Goal: Book appointment/travel/reservation

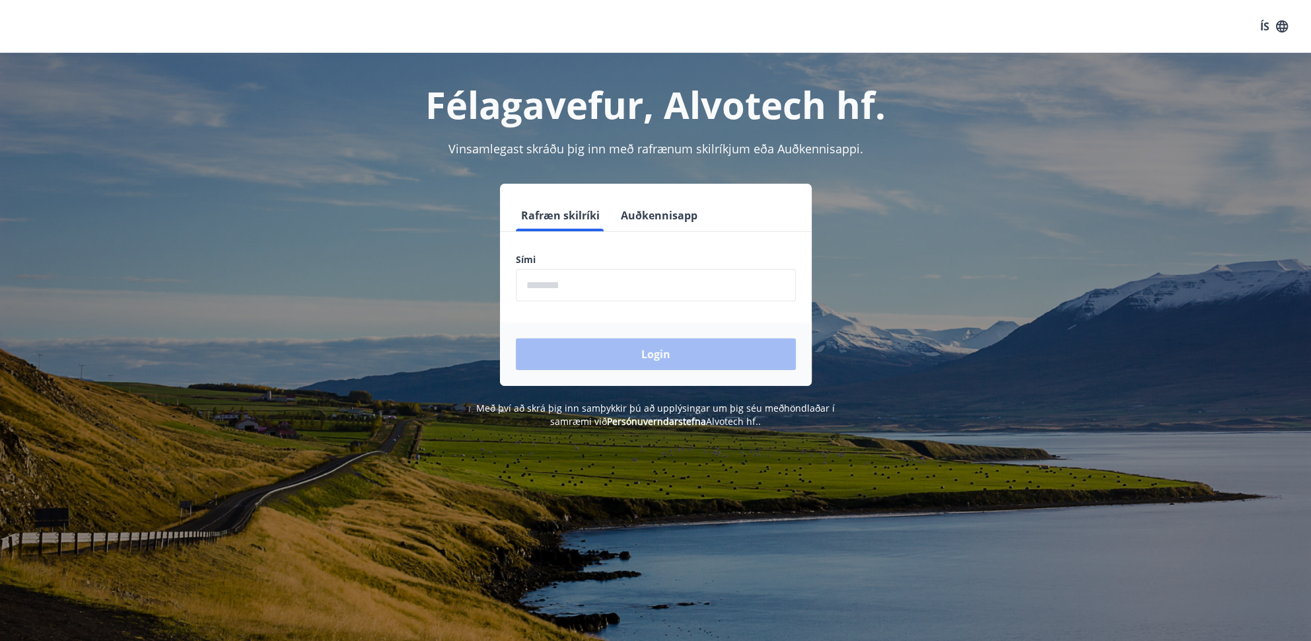
click at [628, 281] on input "phone" at bounding box center [656, 285] width 280 height 32
type input "********"
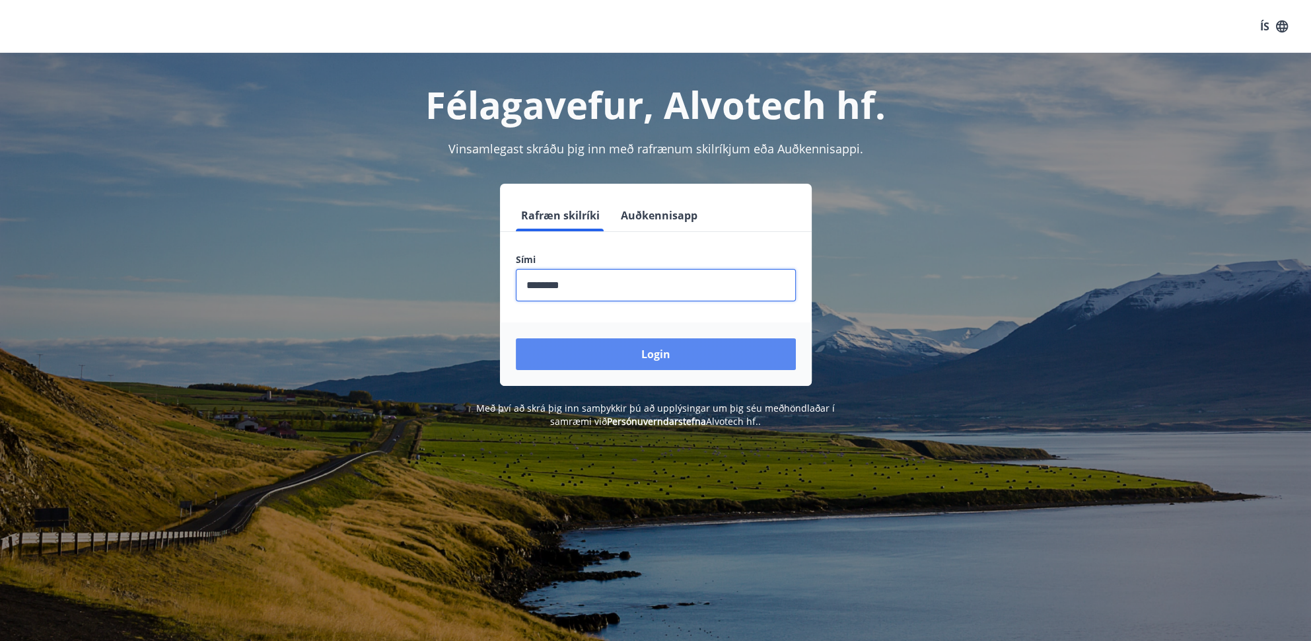
click at [633, 352] on button "Login" at bounding box center [656, 354] width 280 height 32
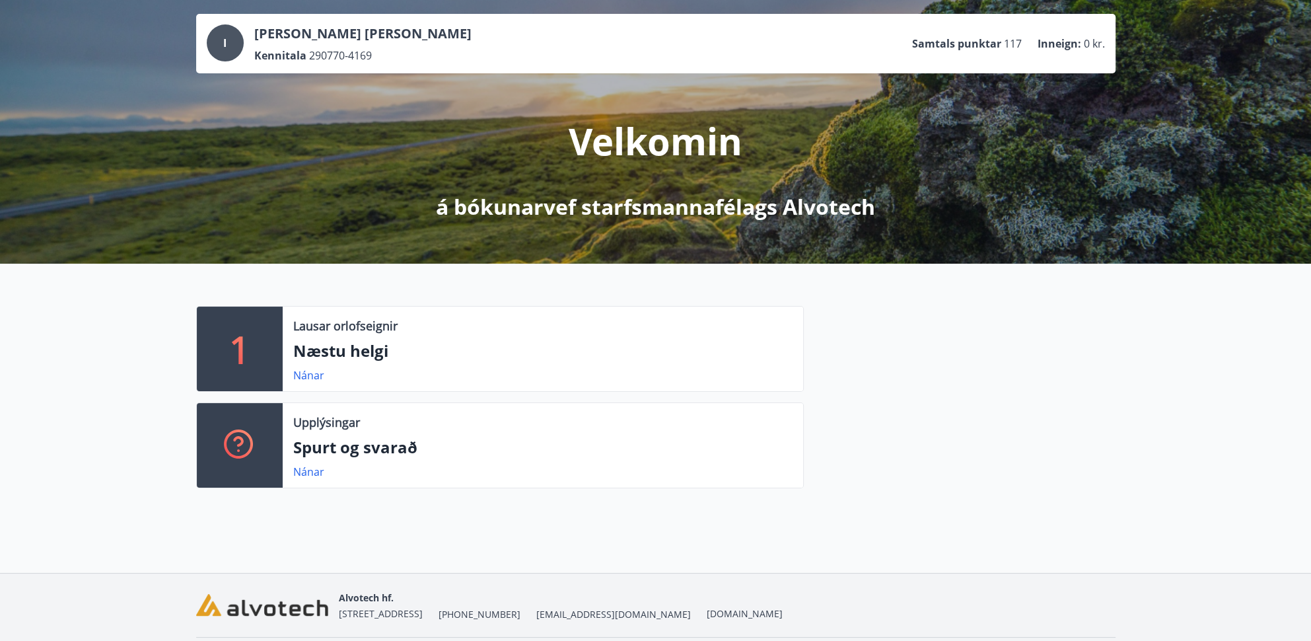
scroll to position [108, 0]
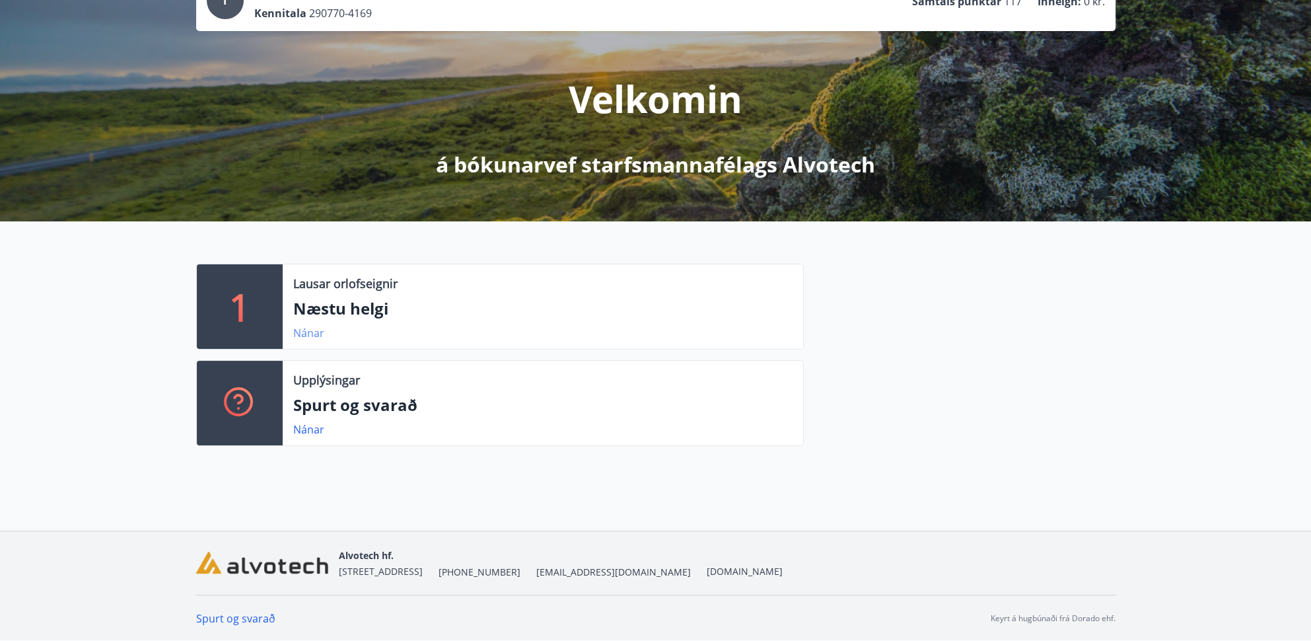
click at [310, 334] on link "Nánar" at bounding box center [308, 333] width 31 height 15
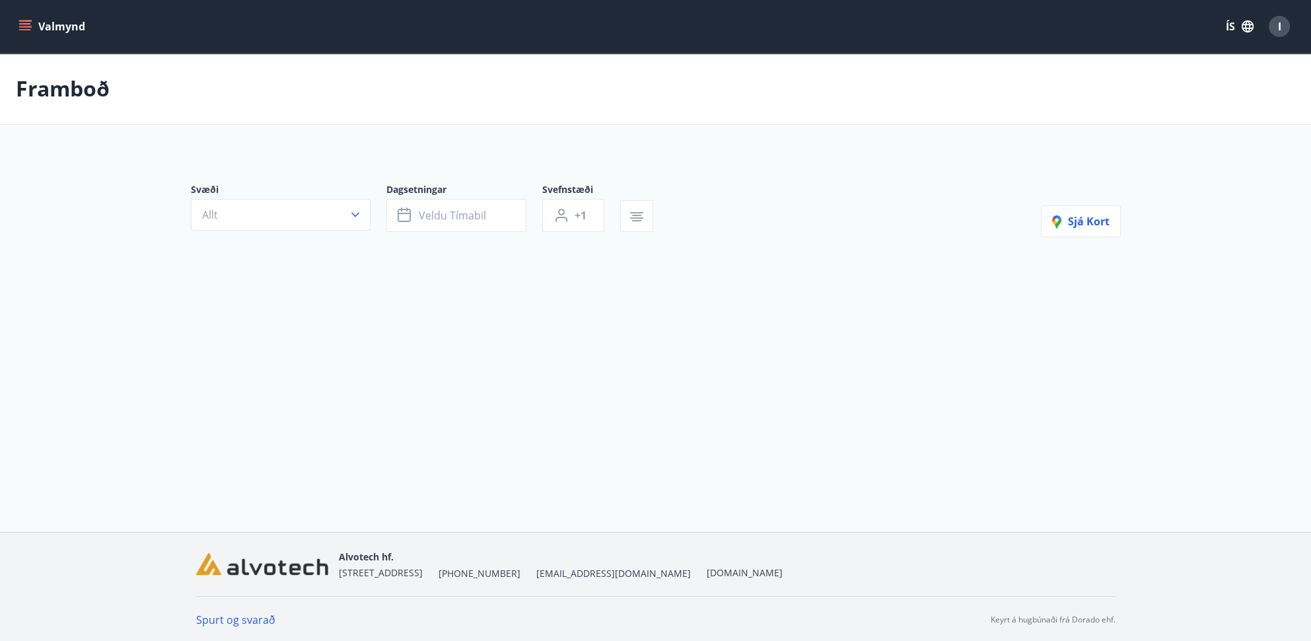
type input "*"
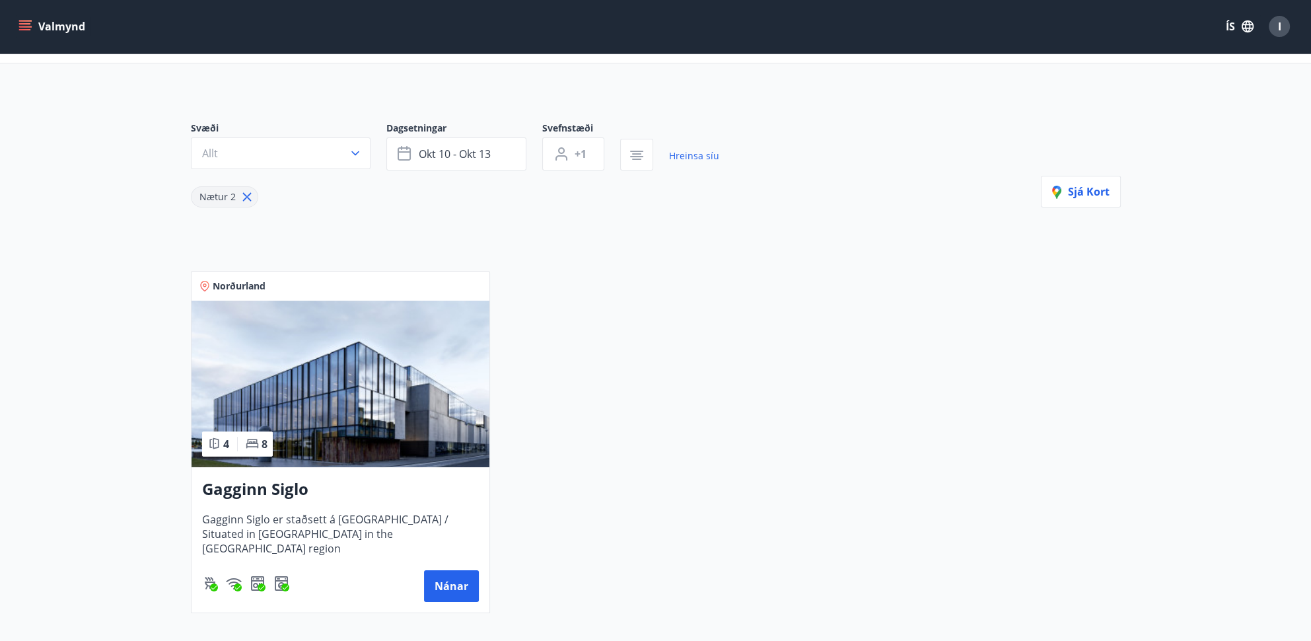
scroll to position [12, 0]
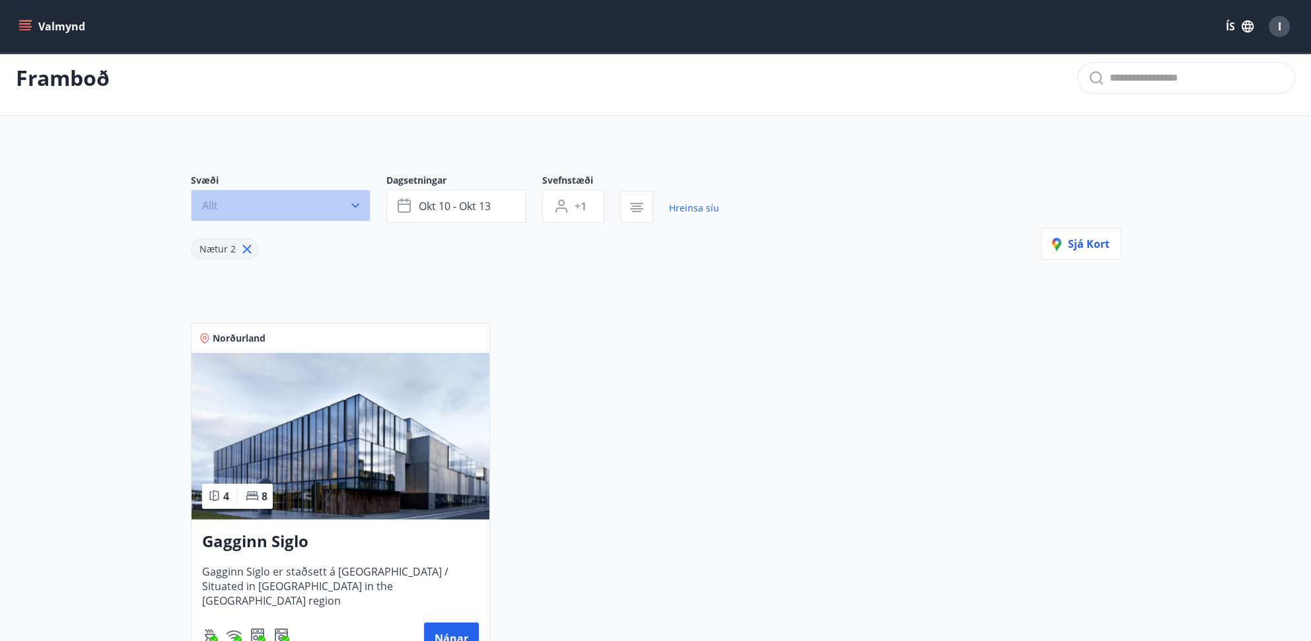
click at [355, 203] on icon "button" at bounding box center [355, 205] width 13 height 13
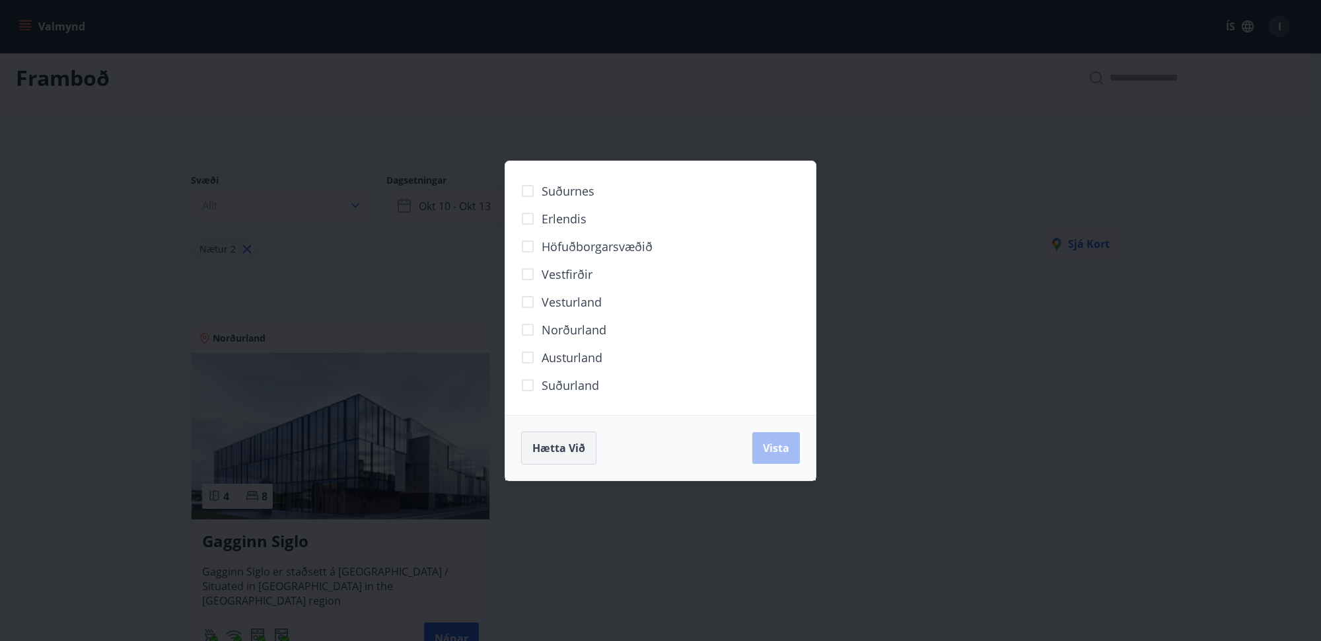
click at [569, 443] on span "Hætta við" at bounding box center [558, 448] width 53 height 15
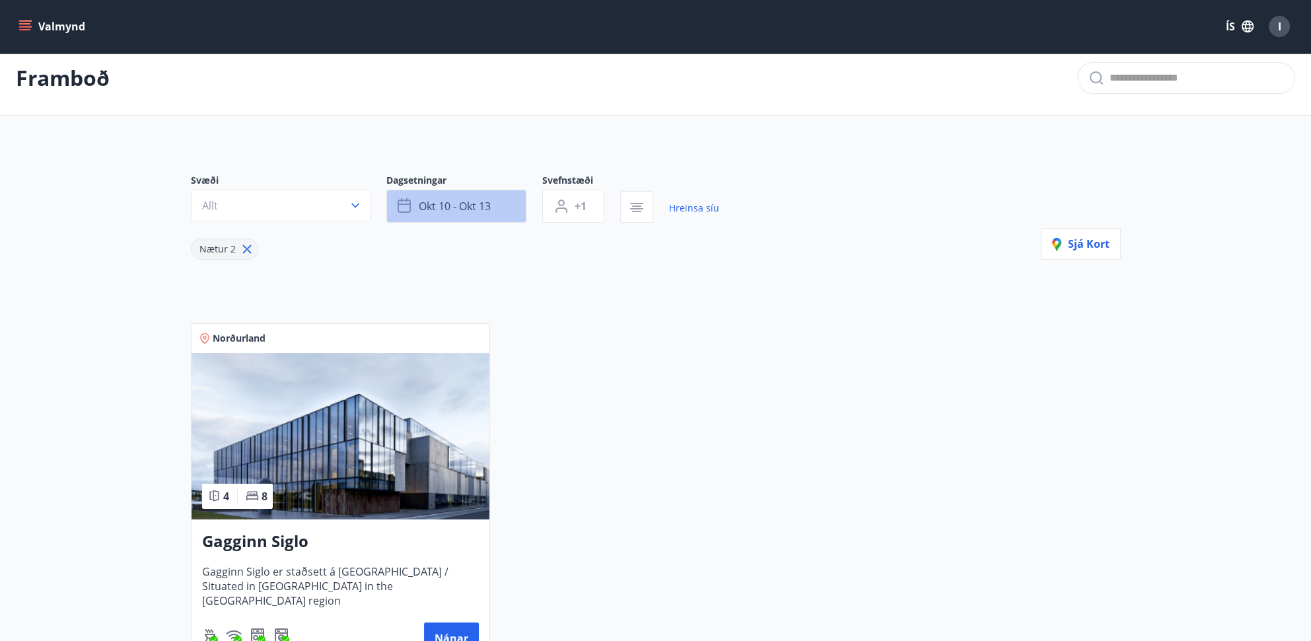
click at [462, 204] on span "okt 10 - okt 13" at bounding box center [455, 206] width 72 height 15
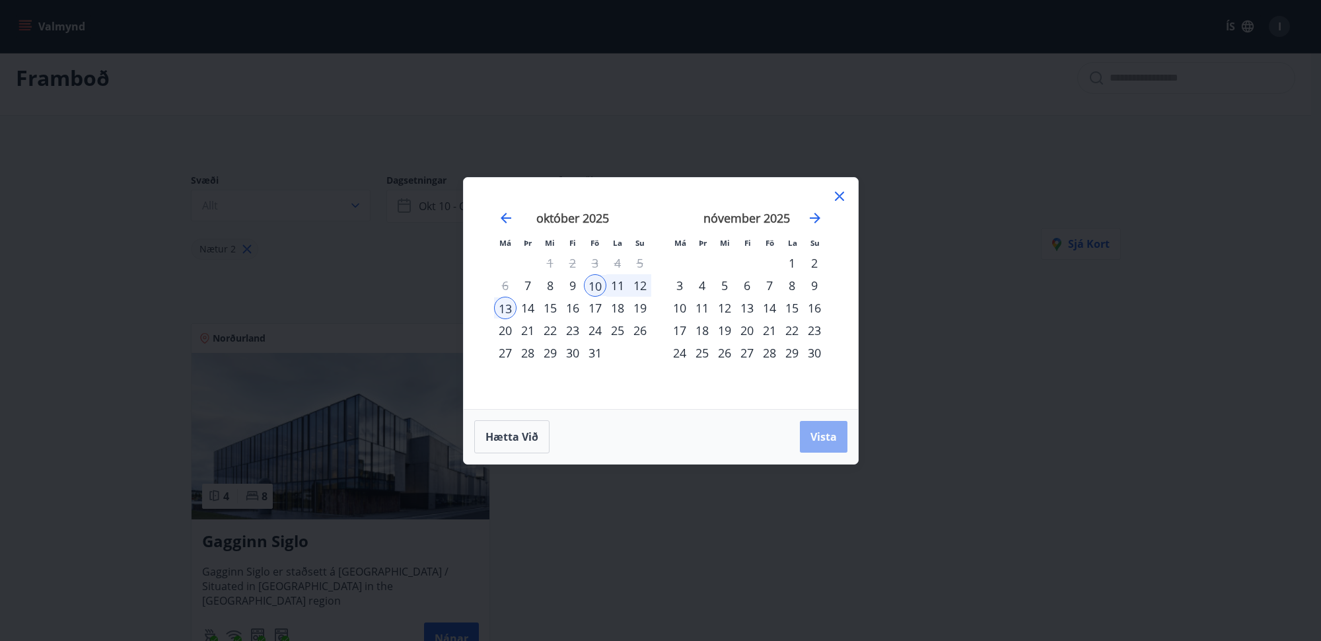
click at [824, 439] on span "Vista" at bounding box center [823, 436] width 26 height 15
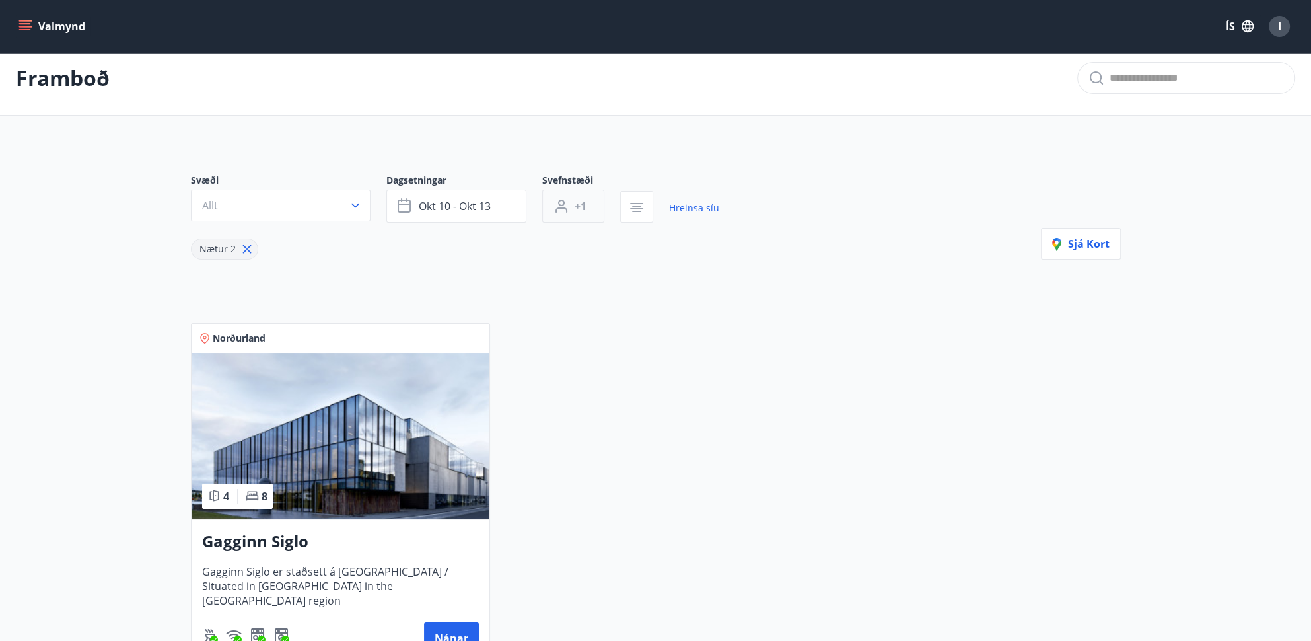
click at [576, 205] on span "+1" at bounding box center [581, 206] width 12 height 15
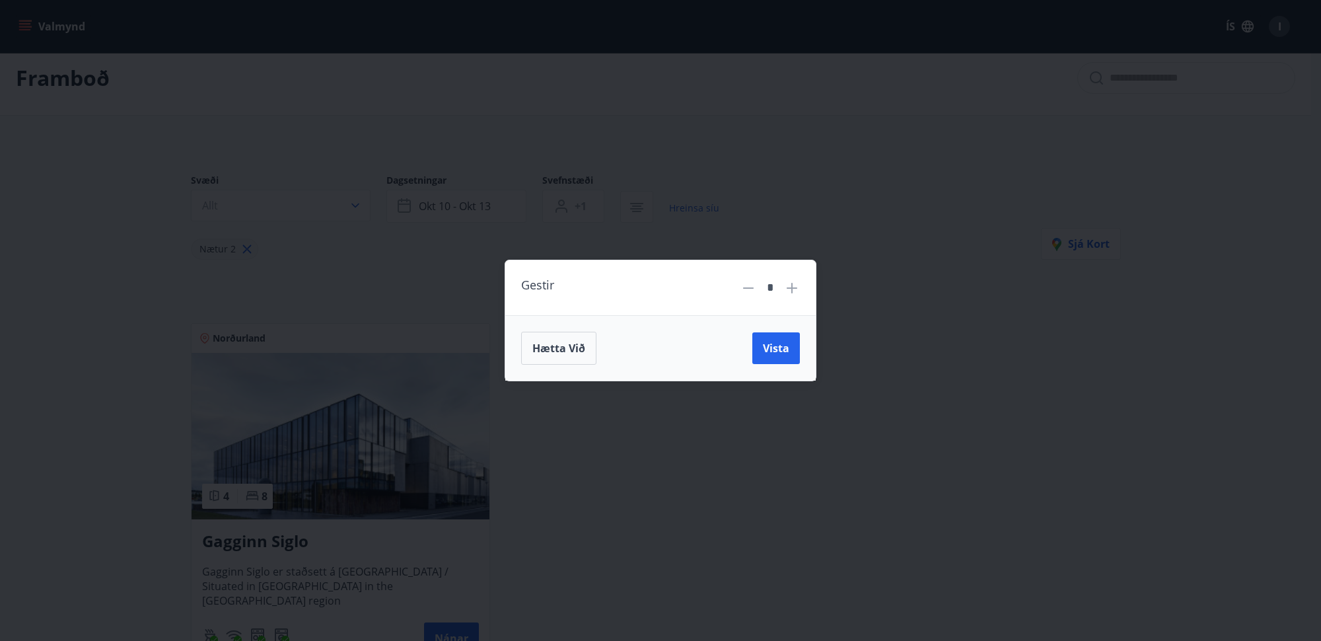
click at [791, 286] on icon at bounding box center [792, 288] width 16 height 16
type input "*"
click at [784, 345] on span "Vista" at bounding box center [776, 348] width 26 height 15
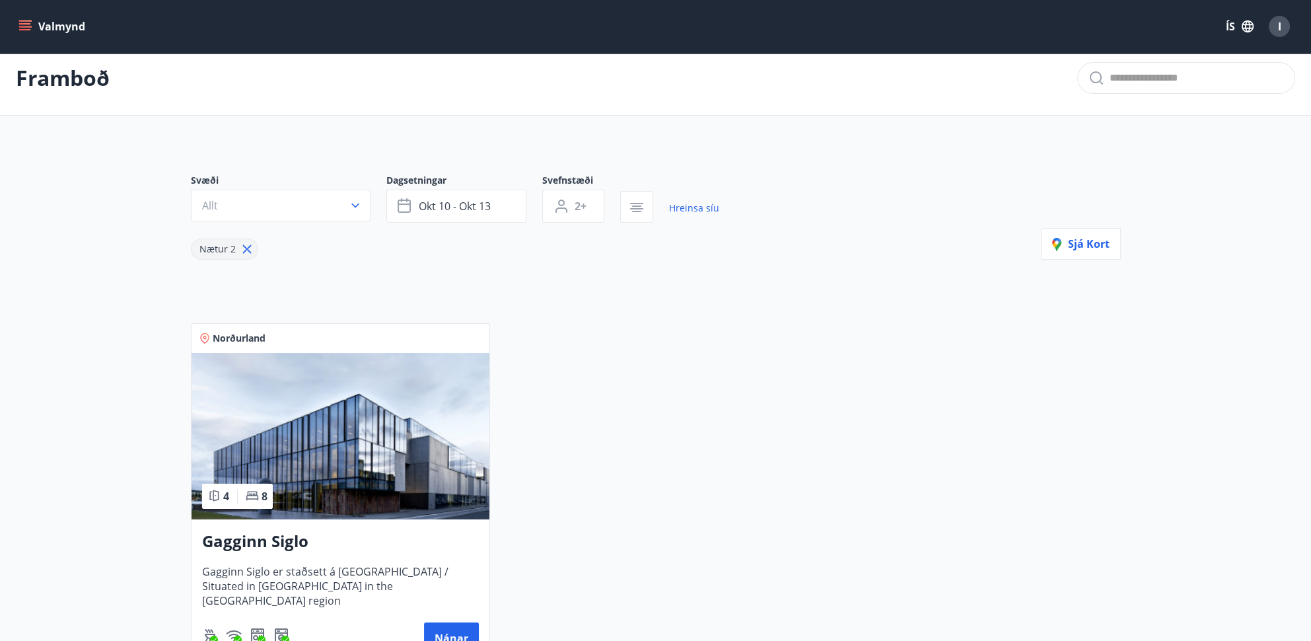
click at [244, 248] on icon at bounding box center [246, 249] width 9 height 9
type input "*"
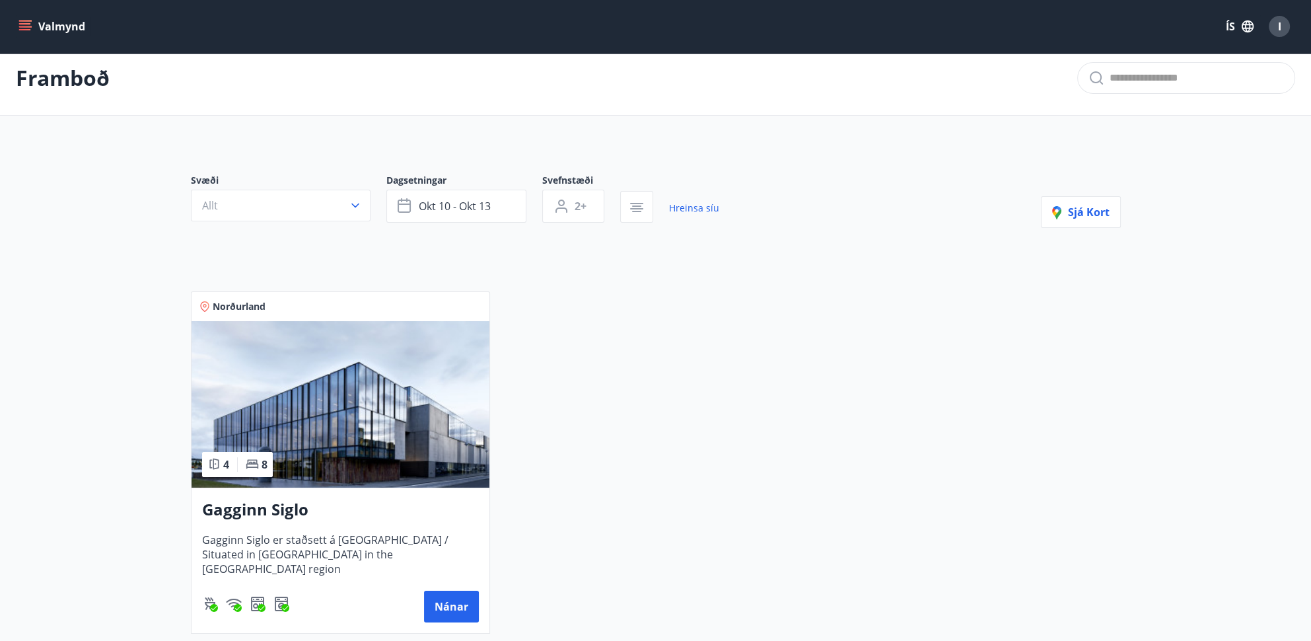
click at [244, 248] on div "Svæði Allt Dagsetningar [DATE] - [DATE] Svefnstæði 2+ Hreinsa síu Sjá kort Norð…" at bounding box center [655, 393] width 951 height 502
click at [771, 297] on div "Norðurland 4 8 Gagginn Siglo Gagginn Siglo er staðsett á [GEOGRAPHIC_DATA] / Si…" at bounding box center [648, 454] width 946 height 358
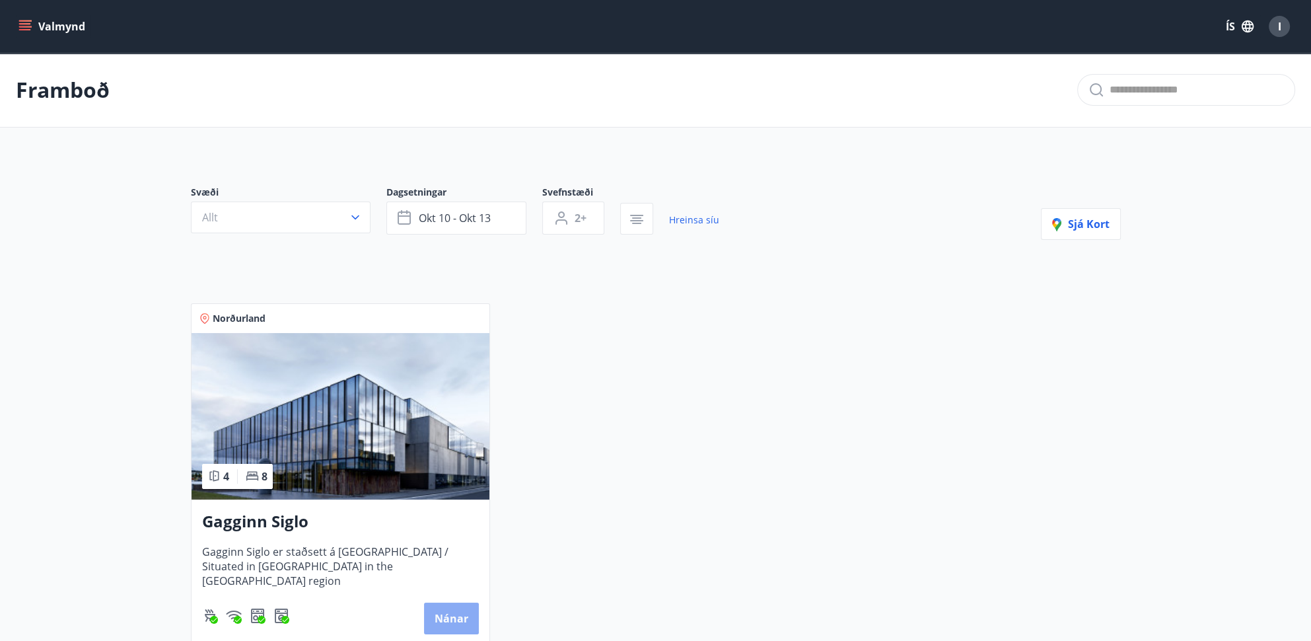
click at [452, 616] on button "Nánar" at bounding box center [451, 618] width 55 height 32
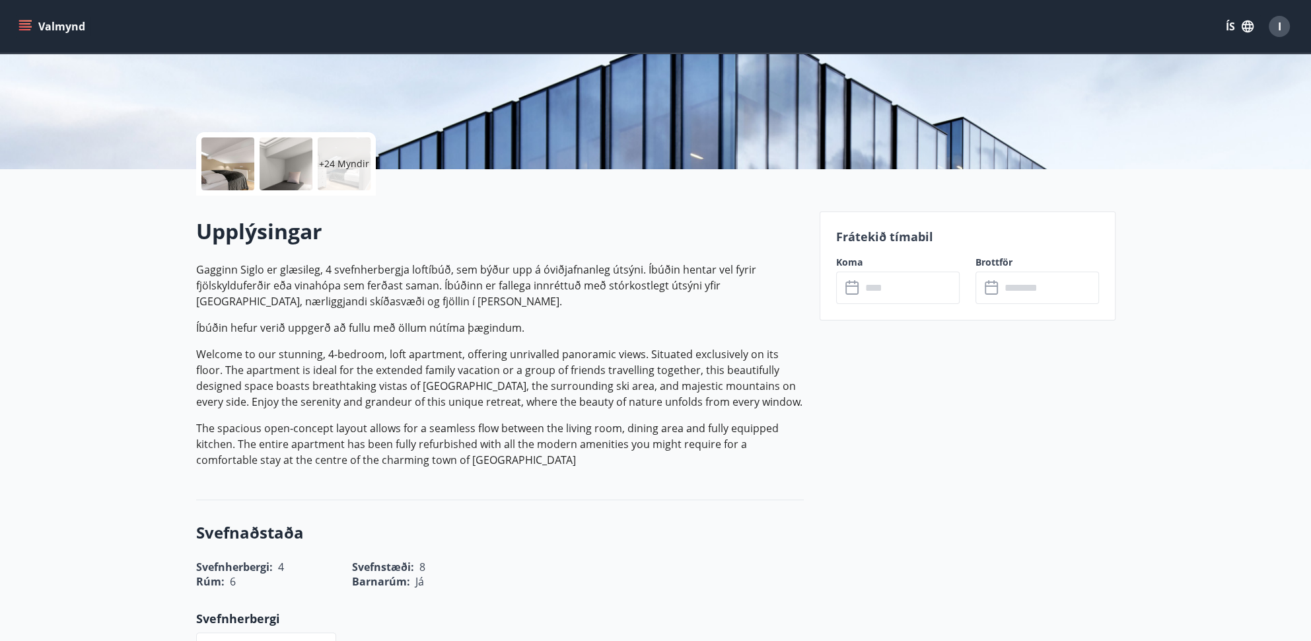
scroll to position [330, 0]
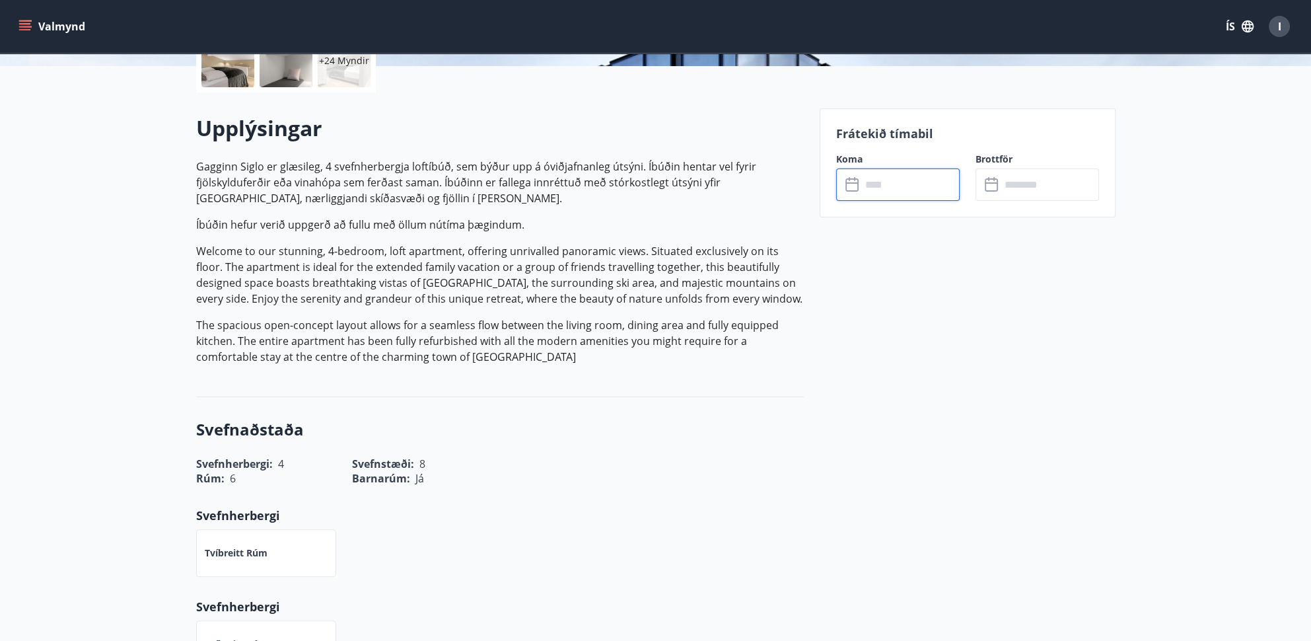
click at [924, 189] on input "text" at bounding box center [910, 184] width 98 height 32
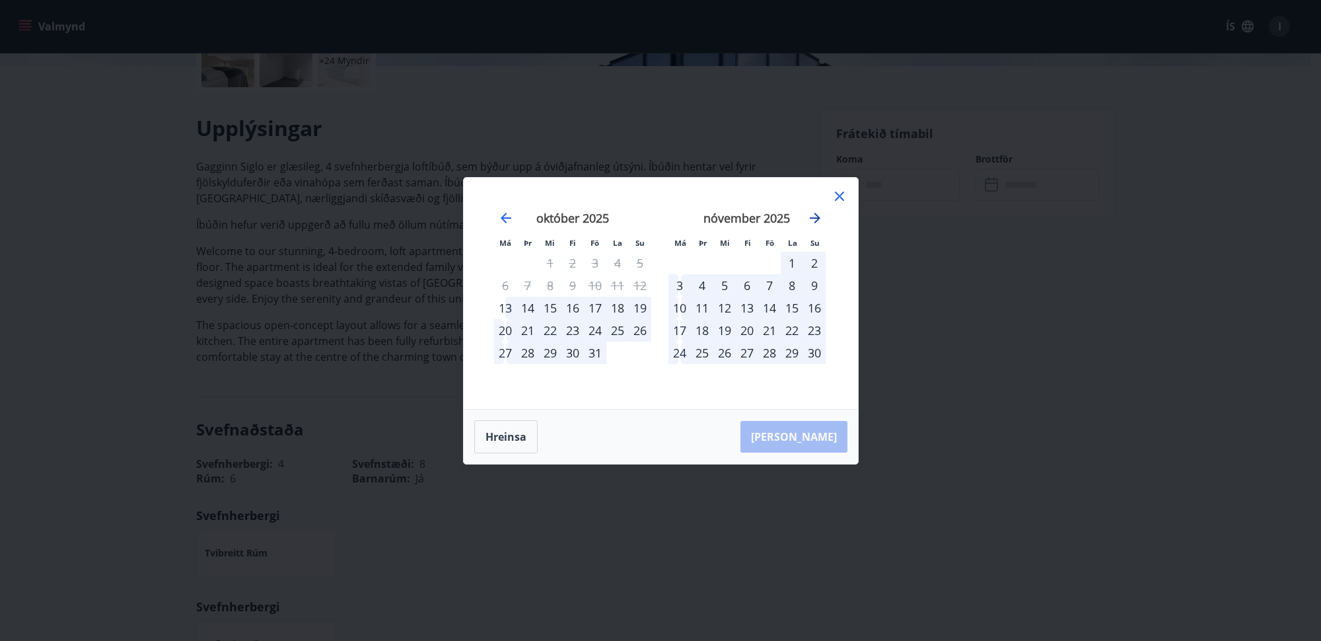
click at [813, 220] on icon "Move forward to switch to the next month." at bounding box center [815, 218] width 16 height 16
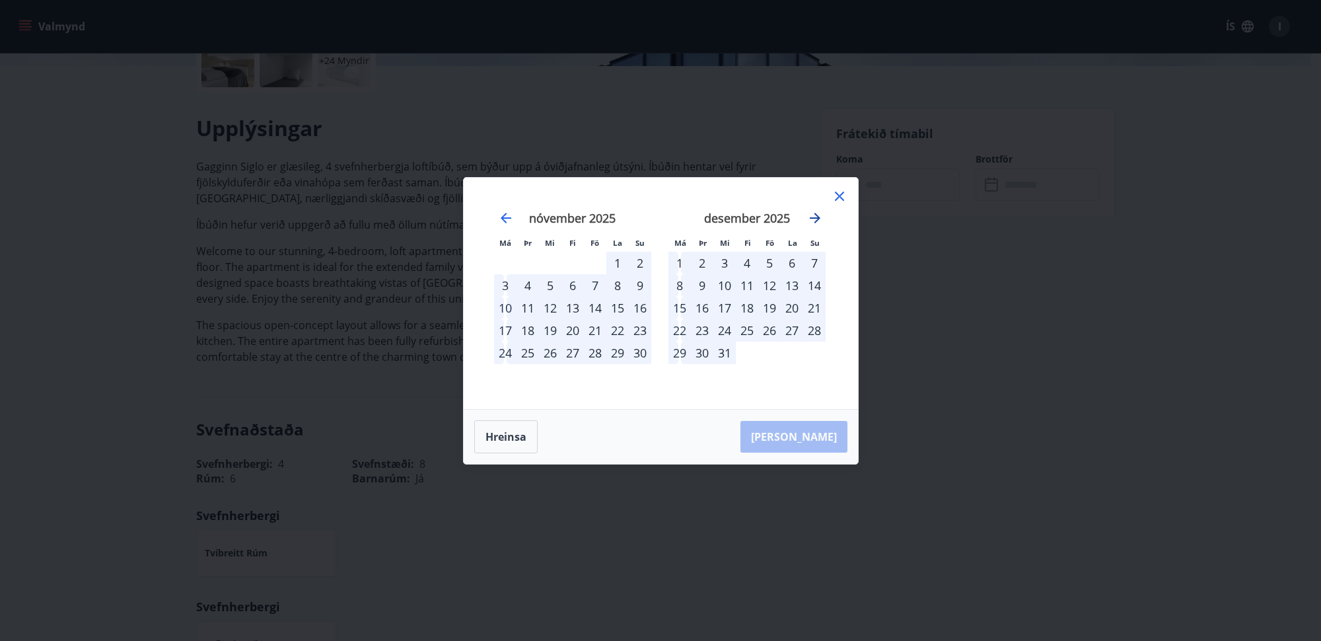
click at [813, 220] on icon "Move forward to switch to the next month." at bounding box center [815, 218] width 16 height 16
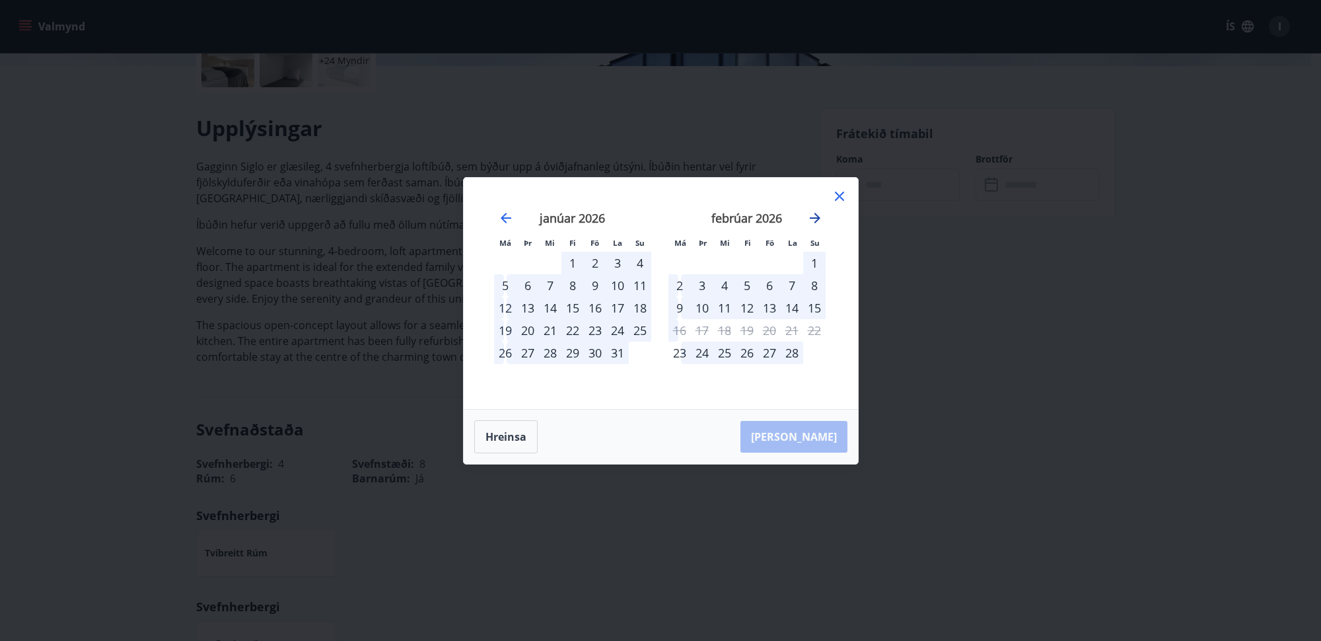
click at [813, 220] on icon "Move forward to switch to the next month." at bounding box center [815, 218] width 16 height 16
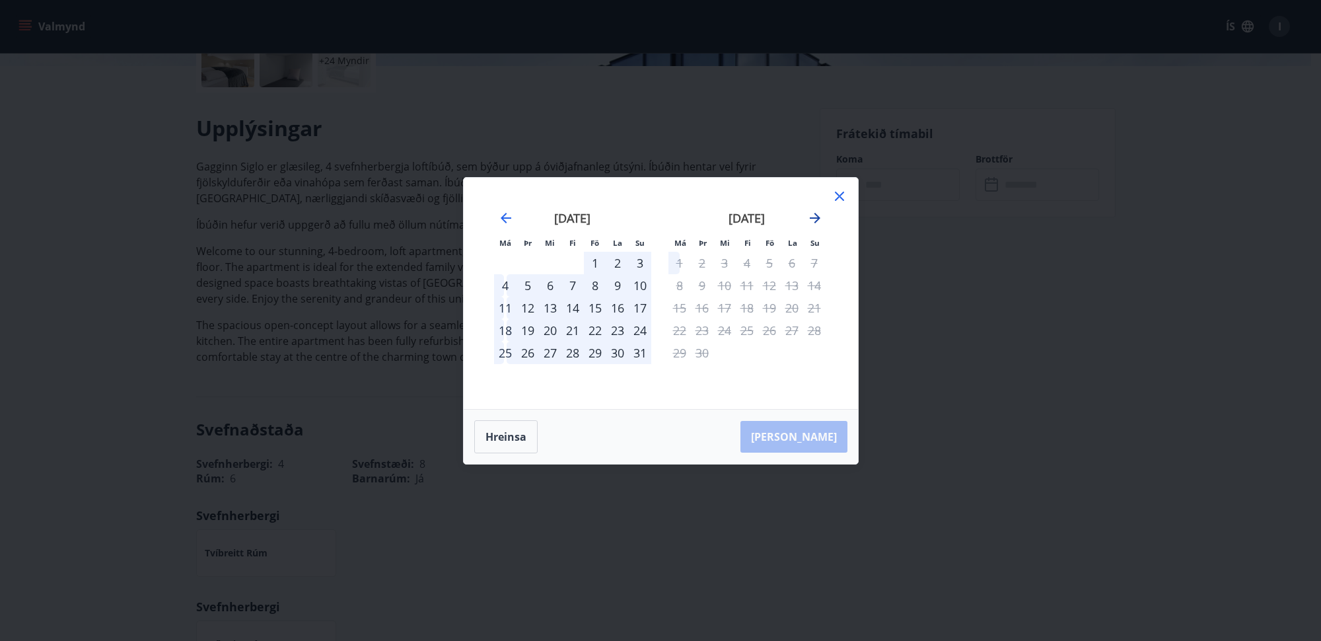
click at [813, 220] on icon "Move forward to switch to the next month." at bounding box center [815, 218] width 16 height 16
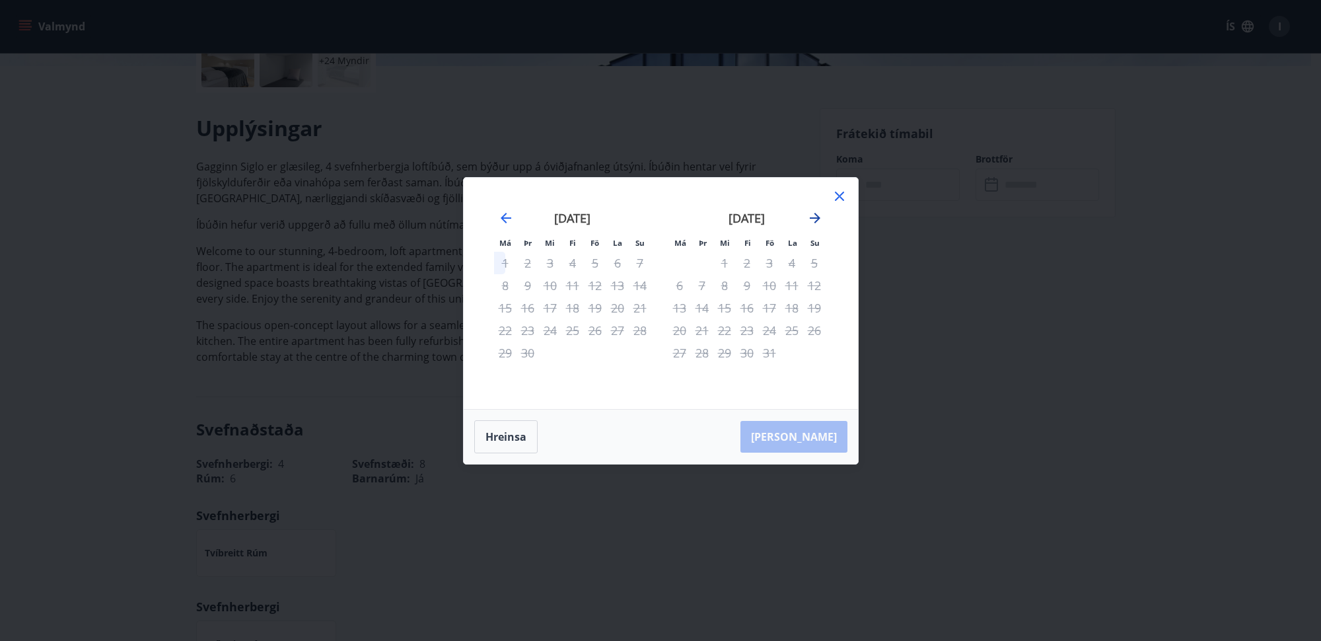
click at [813, 220] on icon "Move forward to switch to the next month." at bounding box center [815, 218] width 16 height 16
click at [505, 221] on icon "Move backward to switch to the previous month." at bounding box center [506, 218] width 11 height 11
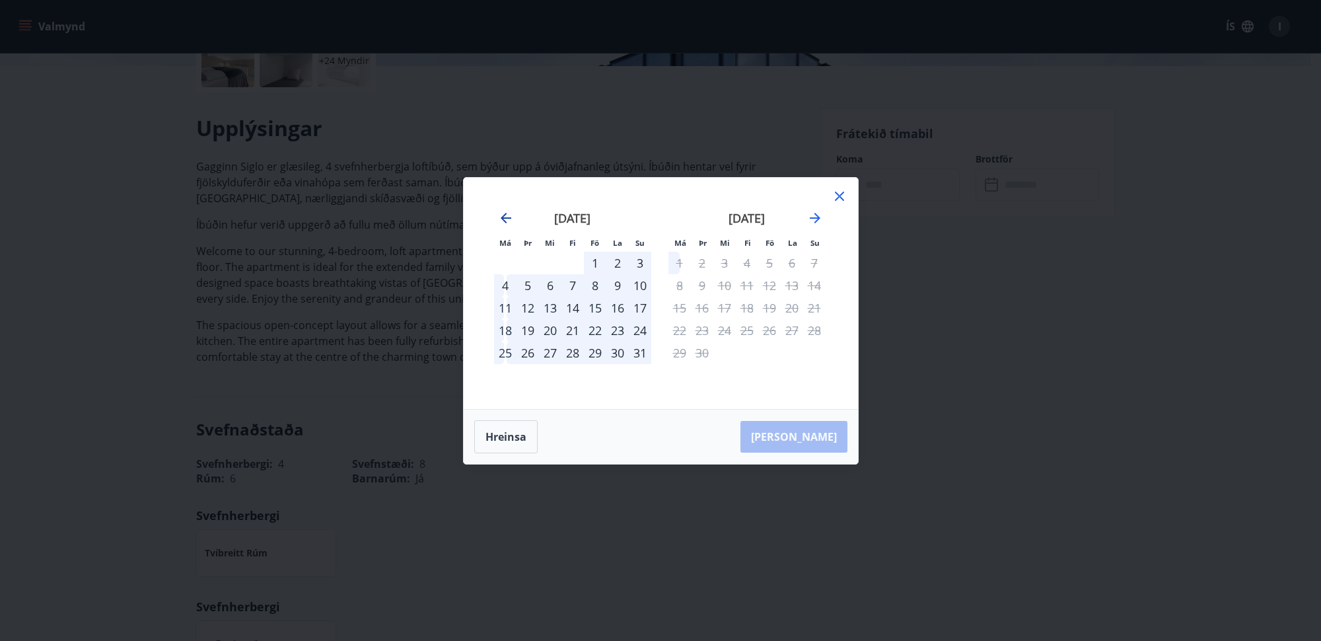
click at [505, 221] on icon "Move backward to switch to the previous month." at bounding box center [506, 218] width 11 height 11
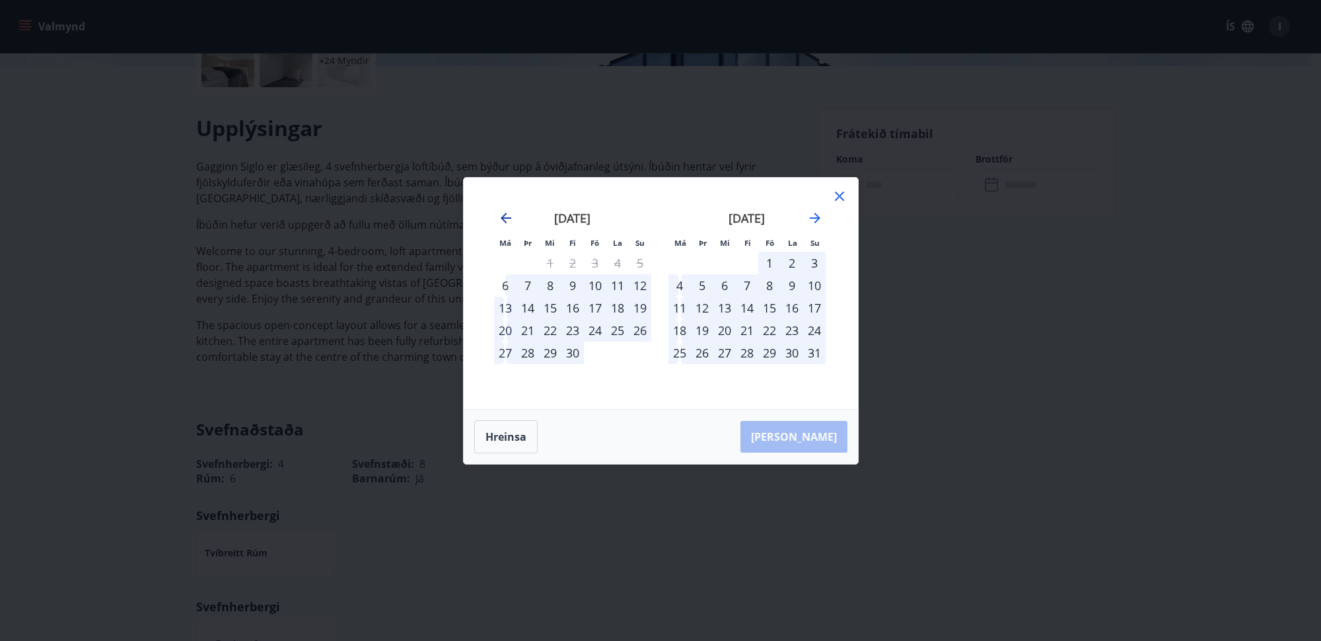
click at [505, 221] on icon "Move backward to switch to the previous month." at bounding box center [506, 218] width 11 height 11
click at [813, 217] on icon "Move forward to switch to the next month." at bounding box center [815, 218] width 16 height 16
click at [818, 220] on icon "Move forward to switch to the next month." at bounding box center [815, 218] width 16 height 16
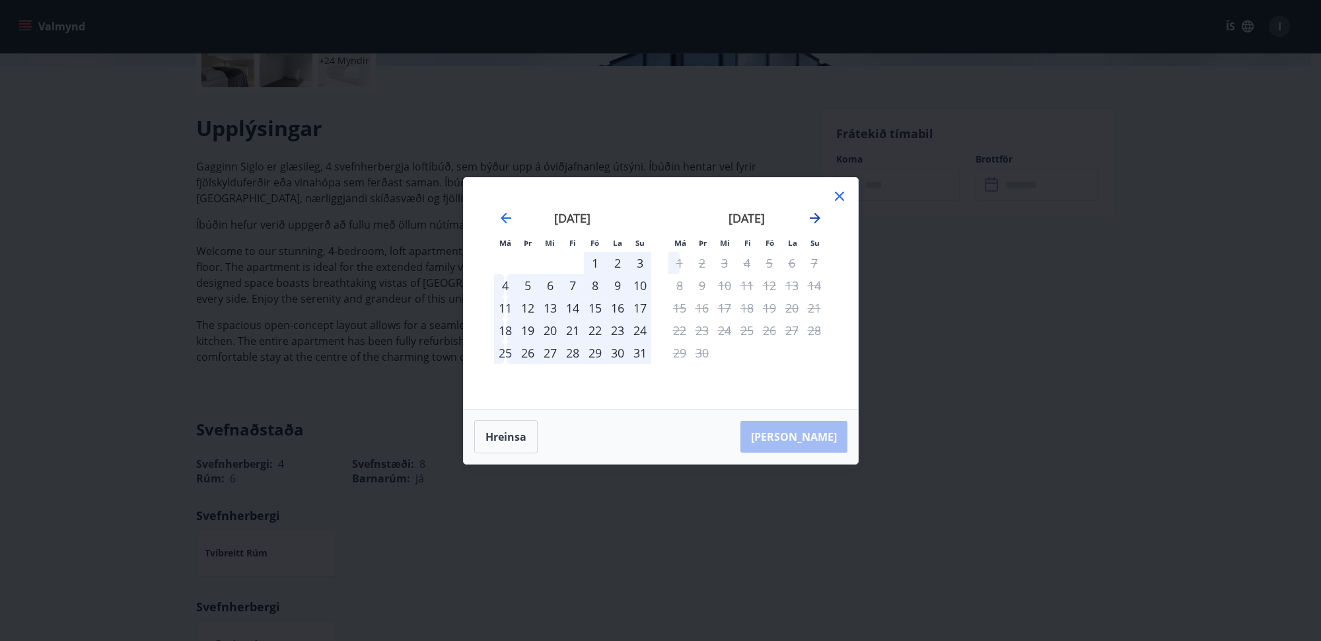
click at [811, 217] on icon "Move forward to switch to the next month." at bounding box center [815, 218] width 16 height 16
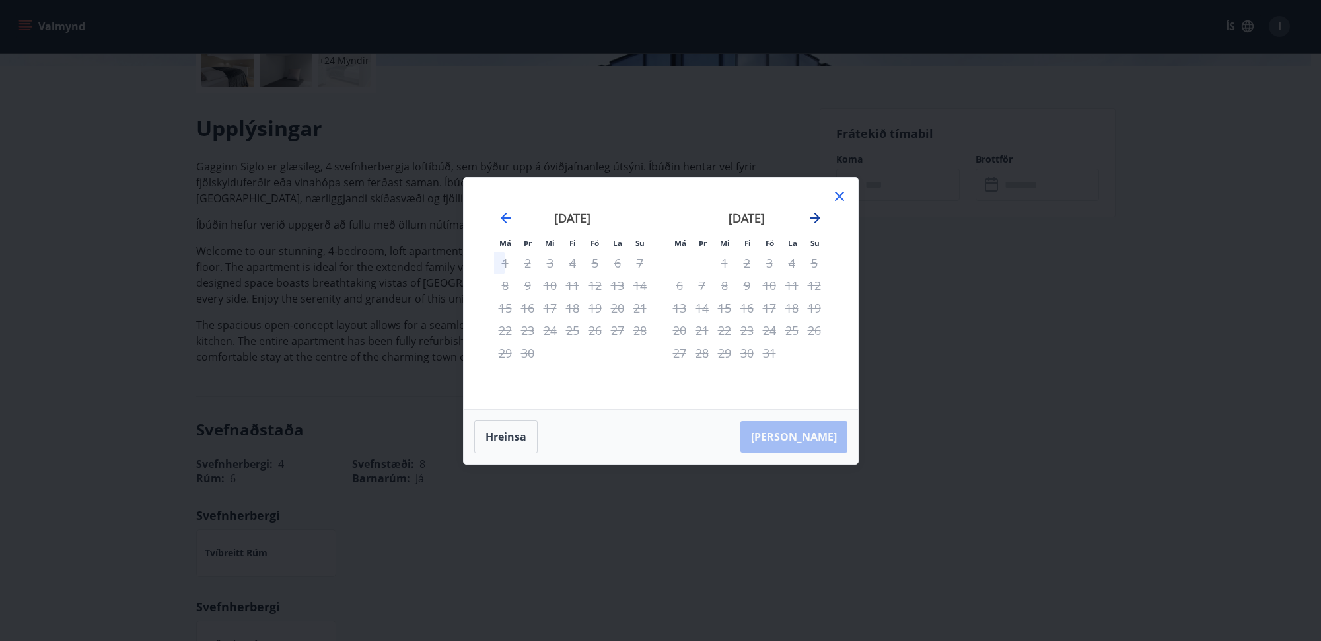
click at [811, 217] on icon "Move forward to switch to the next month." at bounding box center [815, 218] width 16 height 16
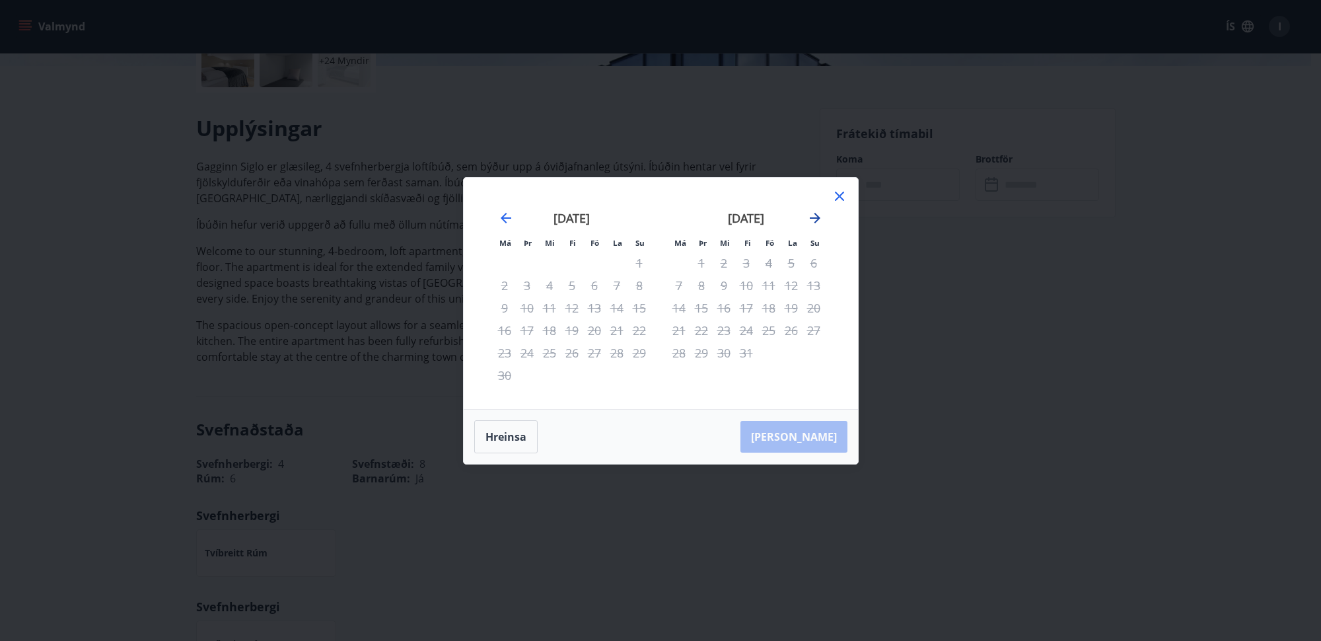
click at [811, 217] on icon "Move forward to switch to the next month." at bounding box center [815, 218] width 16 height 16
click at [507, 223] on icon "Move backward to switch to the previous month." at bounding box center [506, 218] width 16 height 16
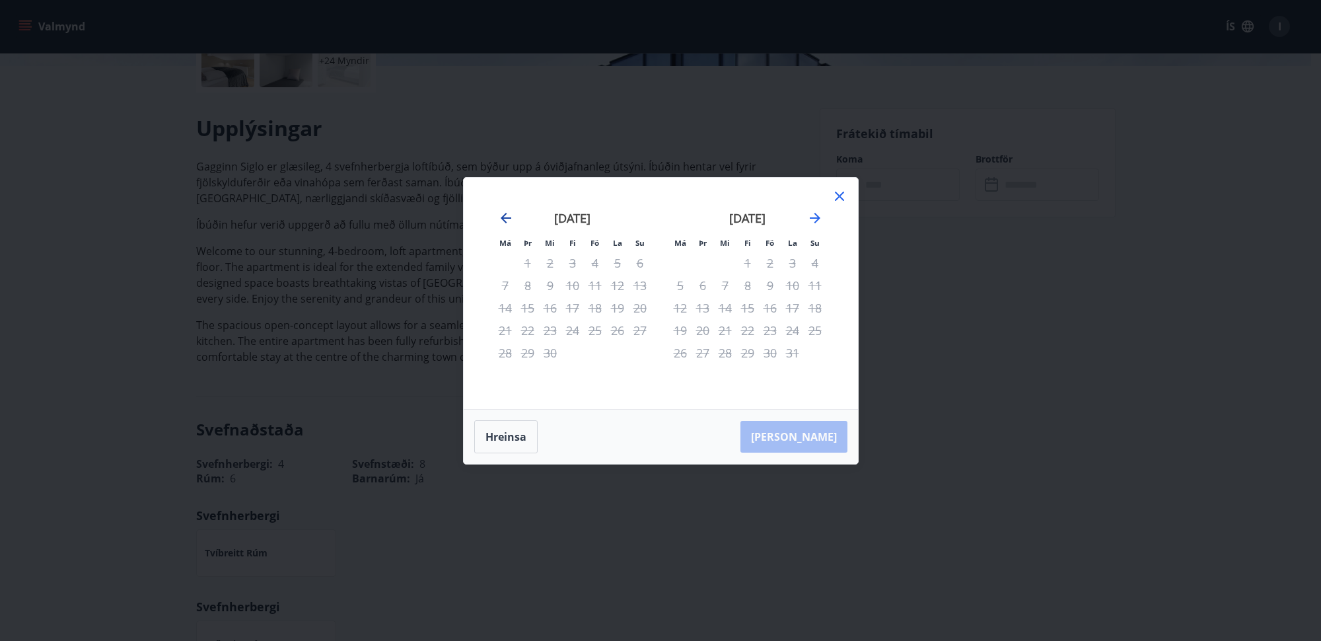
click at [507, 223] on icon "Move backward to switch to the previous month." at bounding box center [506, 218] width 16 height 16
click at [844, 196] on icon at bounding box center [840, 196] width 16 height 16
